Goal: Book appointment/travel/reservation

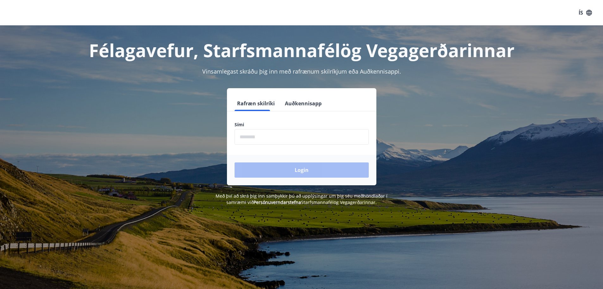
click at [279, 135] on input "phone" at bounding box center [302, 137] width 134 height 16
type input "*"
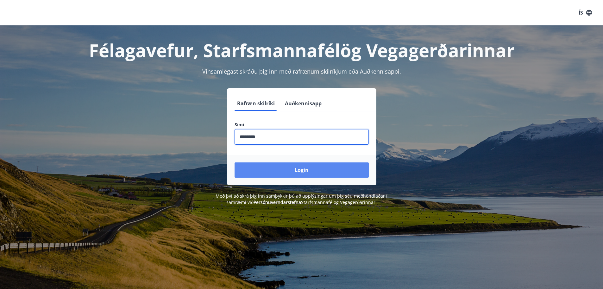
type input "********"
click at [292, 166] on button "Login" at bounding box center [302, 169] width 134 height 15
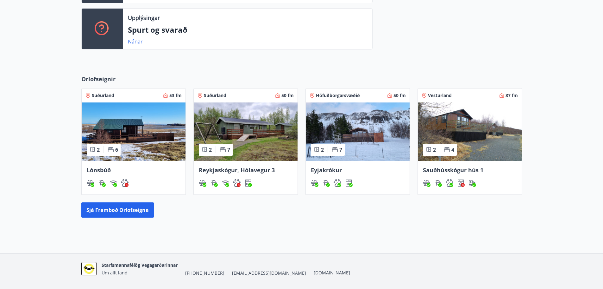
scroll to position [222, 0]
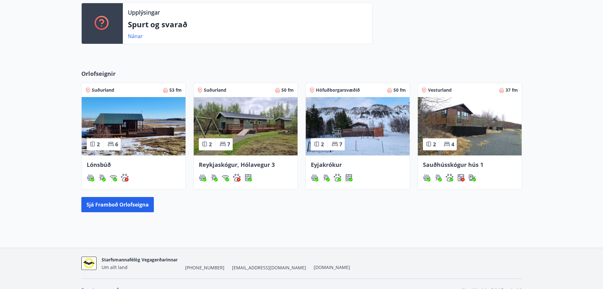
click at [366, 140] on img at bounding box center [358, 126] width 104 height 58
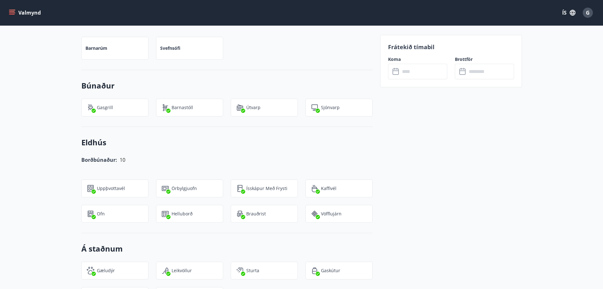
scroll to position [475, 0]
click at [421, 74] on input "text" at bounding box center [423, 72] width 47 height 16
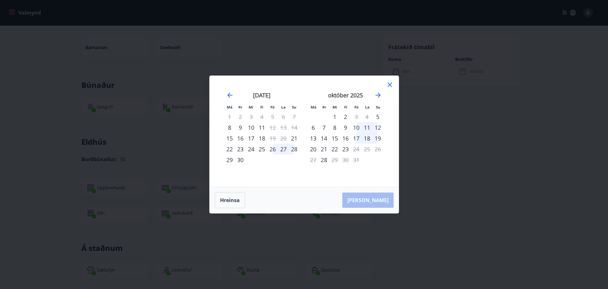
click at [355, 127] on div "10" at bounding box center [356, 127] width 11 height 11
click at [379, 127] on div "12" at bounding box center [377, 127] width 11 height 11
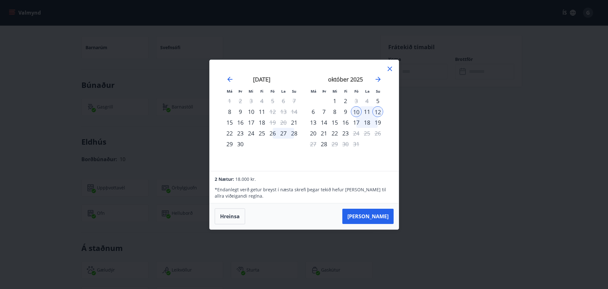
click at [346, 109] on div "9" at bounding box center [345, 111] width 11 height 11
click at [371, 167] on div "Má Þr Mi Fi Fö La Su Má Þr Mi Fi Fö La Su ágúst 2025 1 2 3 4 5 6 7 8 9 10 11 12…" at bounding box center [304, 115] width 189 height 111
click at [391, 68] on icon at bounding box center [390, 69] width 8 height 8
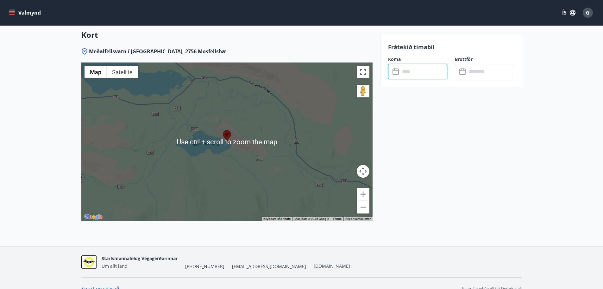
scroll to position [855, 0]
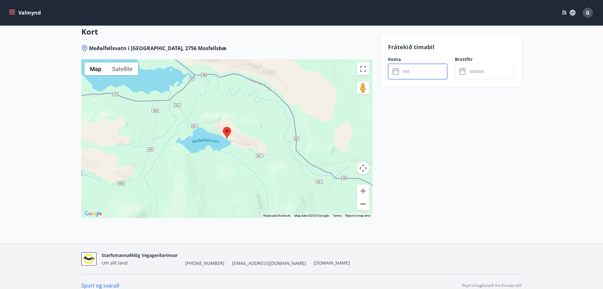
click at [364, 205] on button "Zoom out" at bounding box center [363, 203] width 13 height 13
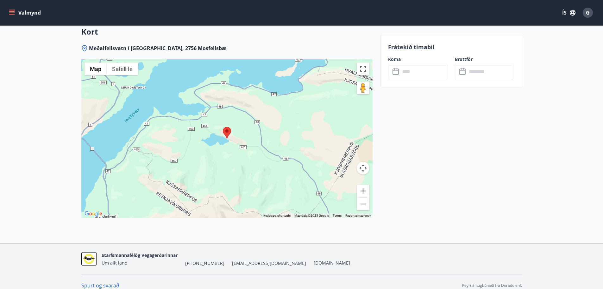
click at [364, 205] on button "Zoom out" at bounding box center [363, 203] width 13 height 13
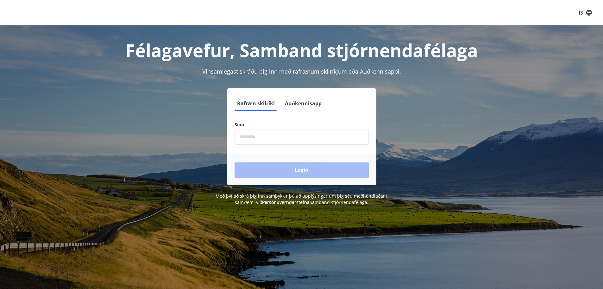
click at [270, 149] on form "Rafræn skilríki Auðkennisapp Sími ​ Login" at bounding box center [301, 140] width 149 height 89
click at [266, 139] on input "phone" at bounding box center [302, 137] width 134 height 16
type input "********"
click at [280, 171] on button "Login" at bounding box center [302, 169] width 134 height 15
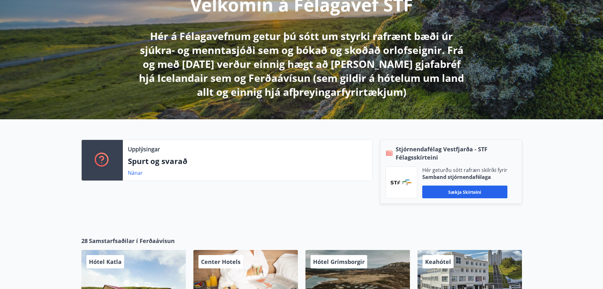
scroll to position [95, 0]
